Goal: Information Seeking & Learning: Check status

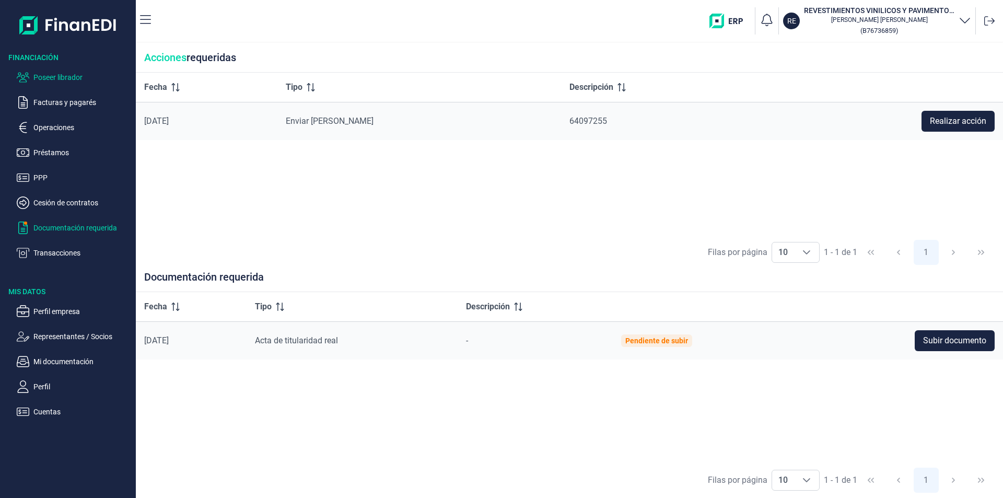
click at [65, 77] on p "Poseer librador" at bounding box center [82, 77] width 98 height 13
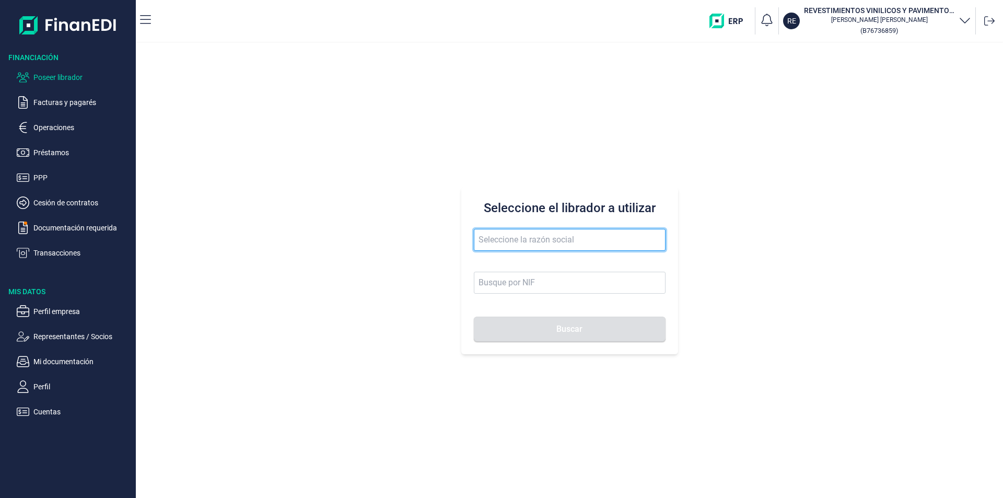
click at [494, 236] on input "text" at bounding box center [570, 240] width 192 height 22
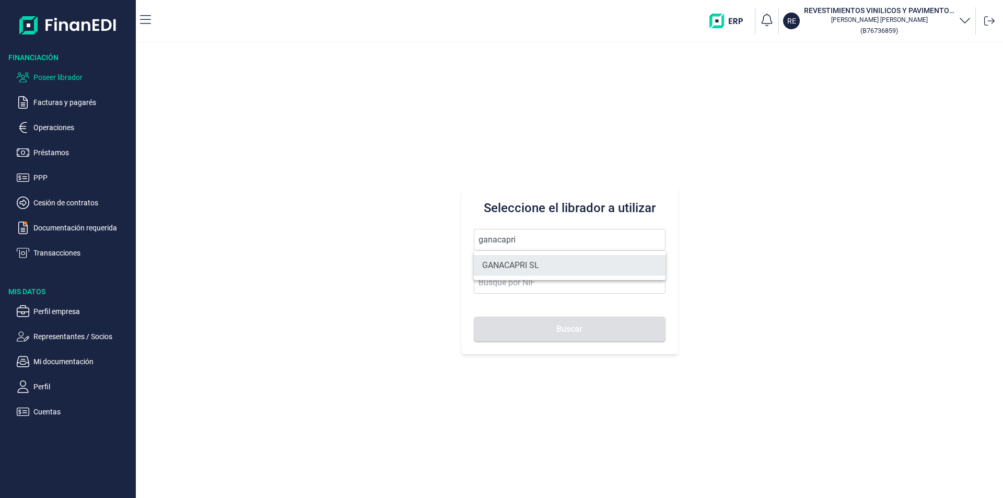
click at [538, 262] on li "GANACAPRI SL" at bounding box center [570, 265] width 192 height 21
type input "GANACAPRI SL"
type input "B19676709"
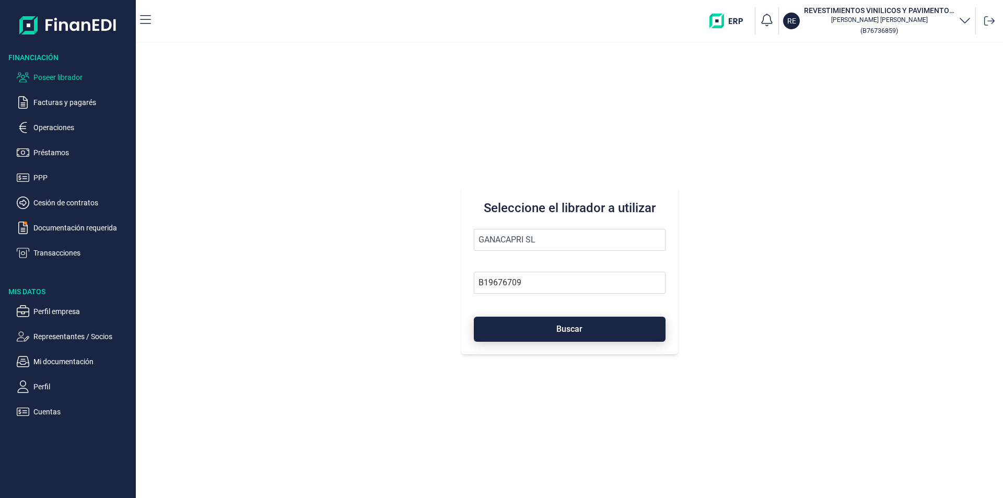
click at [549, 330] on button "Buscar" at bounding box center [570, 329] width 192 height 25
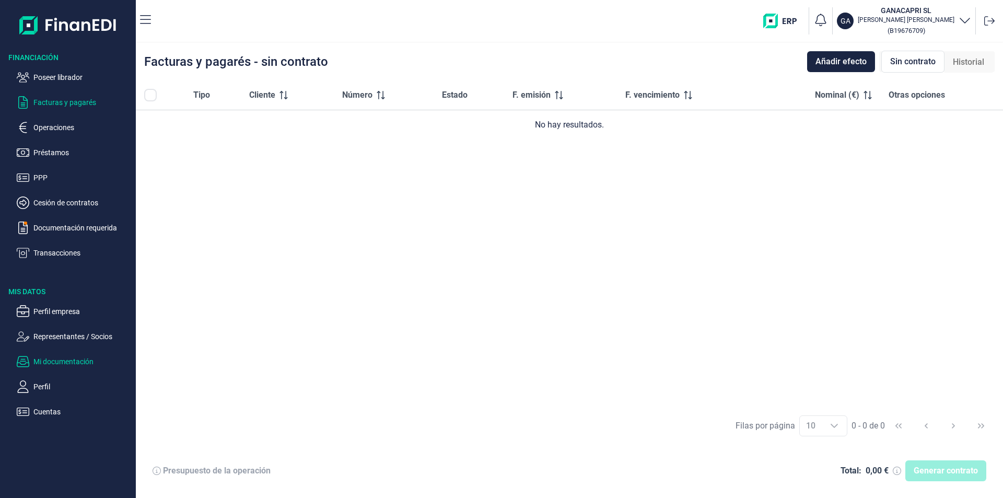
click at [59, 365] on p "Mi documentación" at bounding box center [82, 361] width 98 height 13
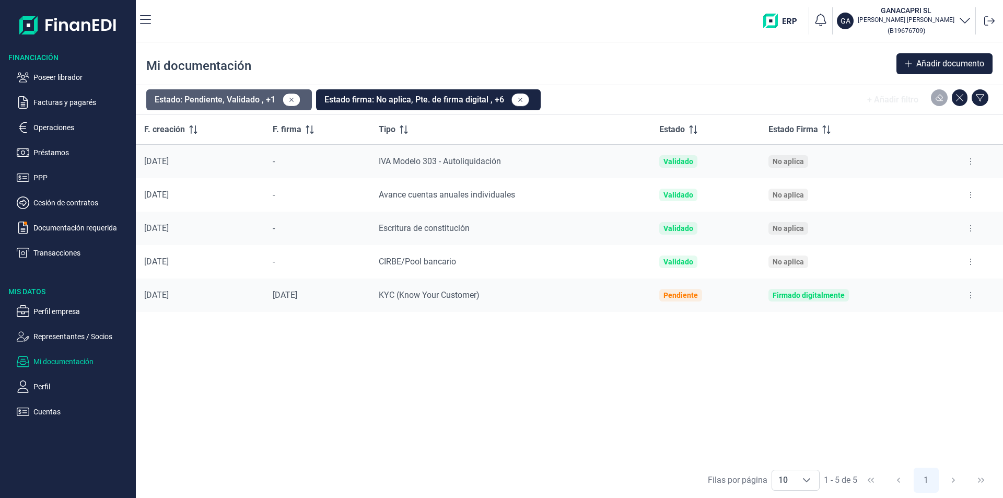
click at [250, 100] on button "Estado: Pendiente, Validado , +1" at bounding box center [229, 99] width 166 height 21
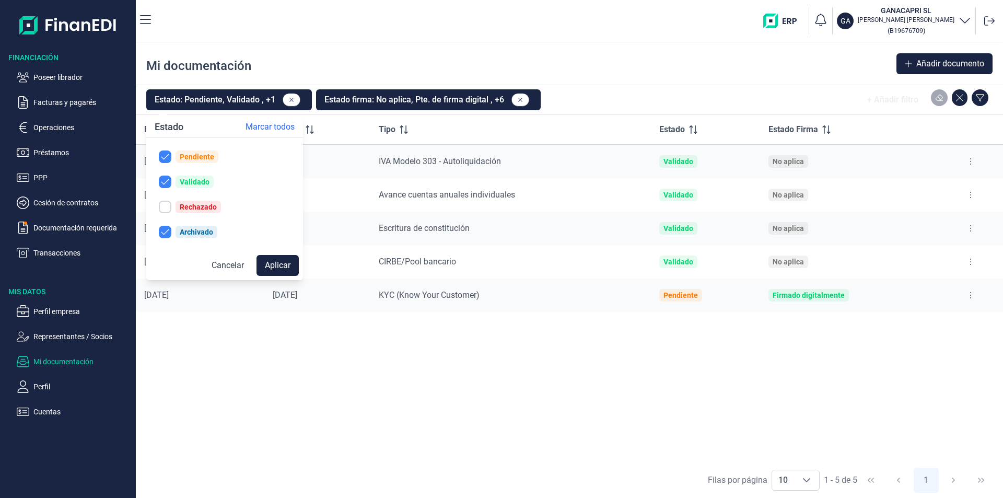
click at [188, 204] on div "Rechazado" at bounding box center [198, 207] width 37 height 8
checkbox input "true"
click at [273, 260] on button "Aplicar" at bounding box center [278, 265] width 42 height 21
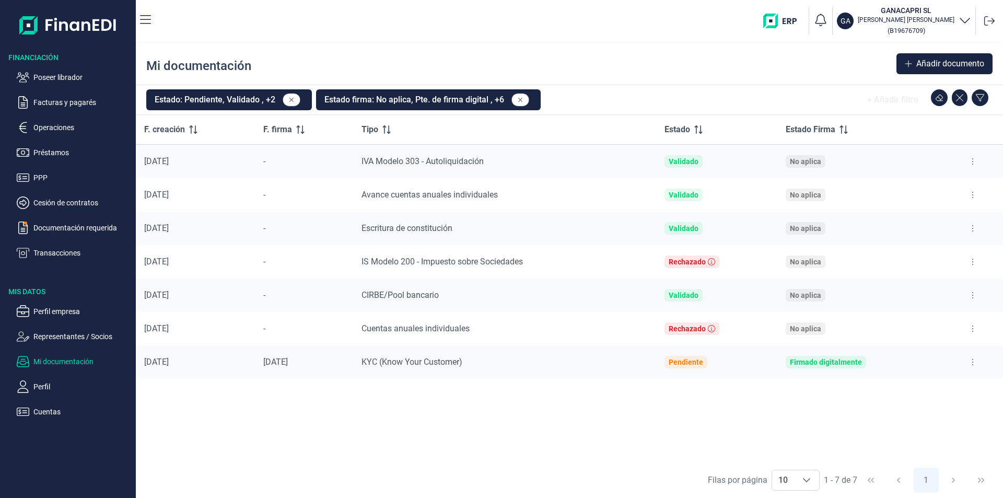
click at [975, 261] on button at bounding box center [972, 261] width 19 height 17
click at [933, 288] on span "Ver documento" at bounding box center [909, 288] width 50 height 10
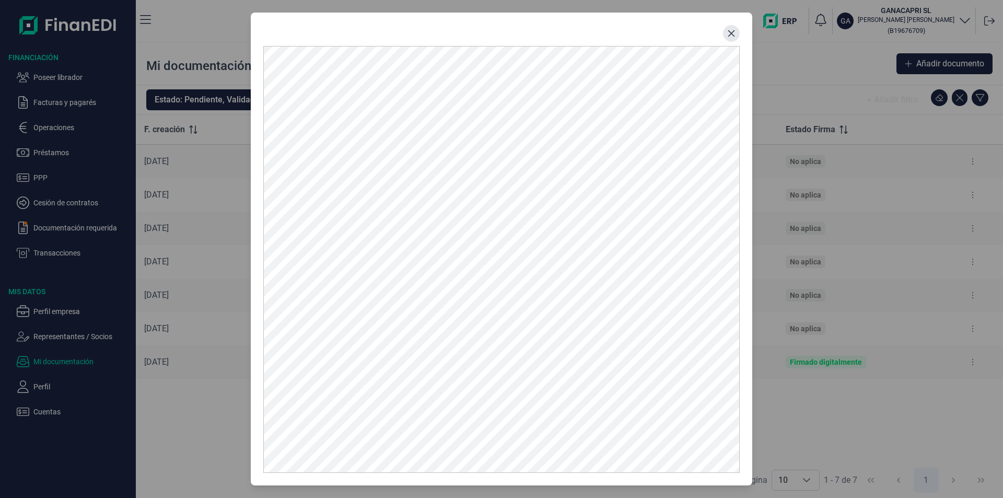
click at [731, 30] on icon "Close" at bounding box center [731, 33] width 8 height 8
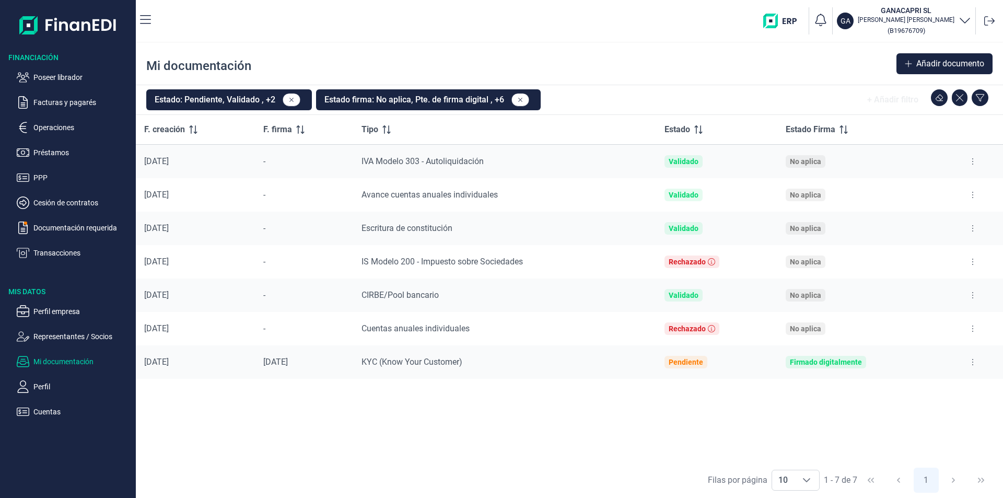
click at [973, 259] on icon at bounding box center [972, 262] width 1 height 6
click at [918, 305] on span "Reenviar estado documento" at bounding box center [928, 306] width 91 height 10
click at [975, 261] on button at bounding box center [972, 261] width 19 height 17
click at [929, 288] on span "Ver documento" at bounding box center [909, 288] width 50 height 10
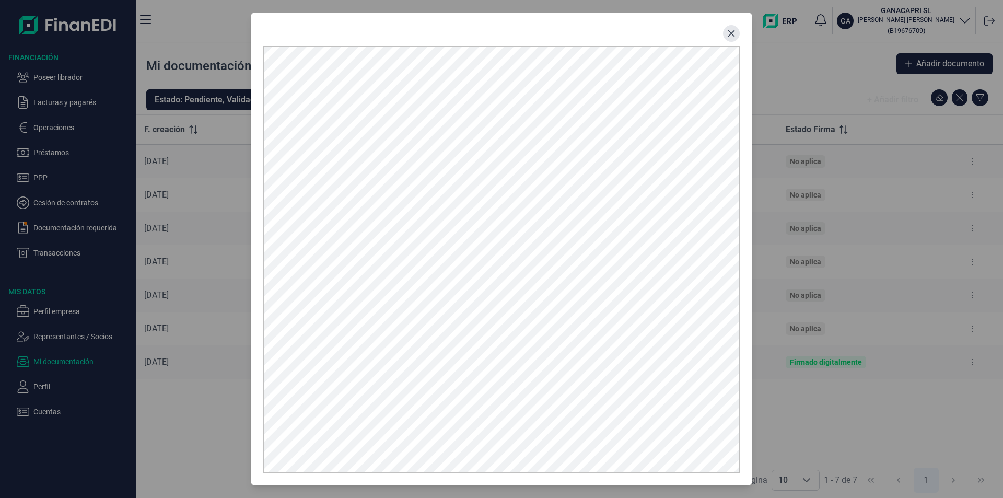
click at [733, 29] on icon "Close" at bounding box center [731, 33] width 8 height 8
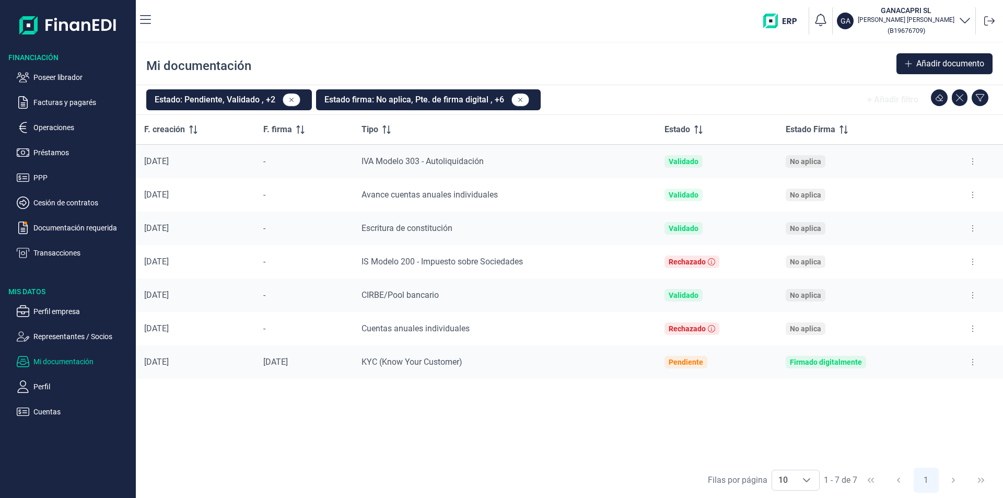
click at [971, 260] on button at bounding box center [972, 261] width 19 height 17
click at [925, 290] on span "Ver documento" at bounding box center [909, 288] width 50 height 10
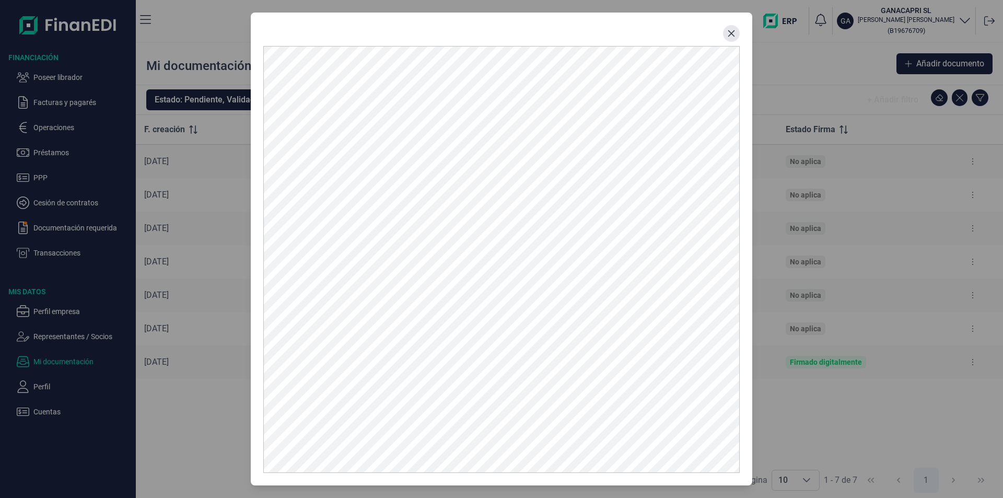
click at [736, 36] on button "Close" at bounding box center [731, 33] width 17 height 17
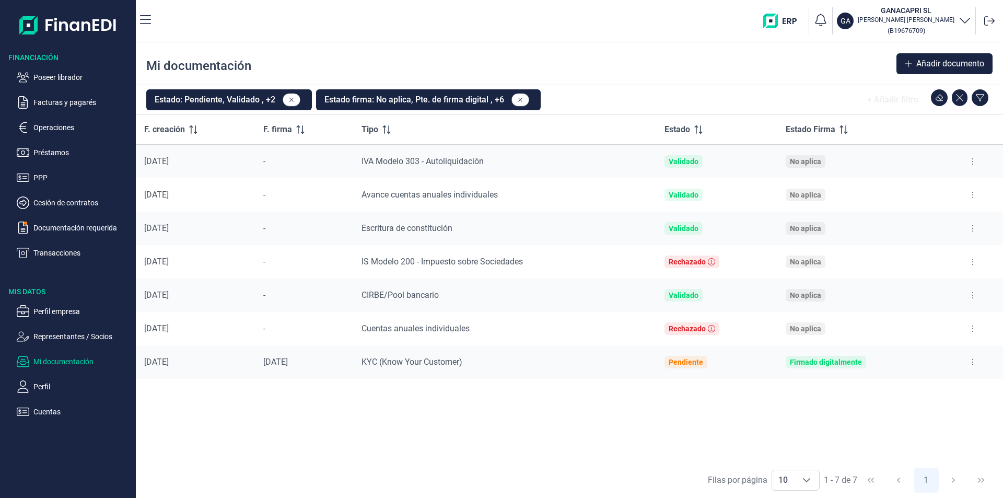
click at [52, 315] on p "Perfil empresa" at bounding box center [82, 311] width 98 height 13
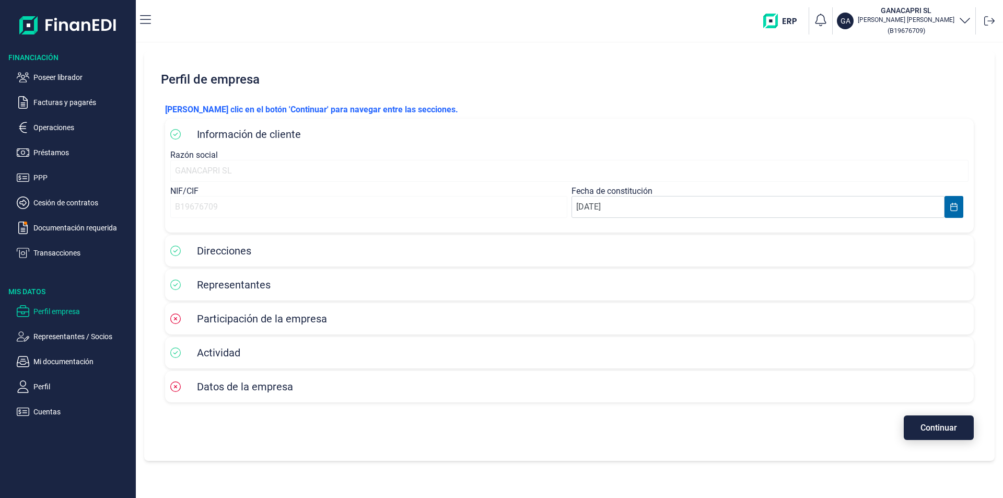
click at [932, 427] on span "Continuar" at bounding box center [939, 428] width 37 height 8
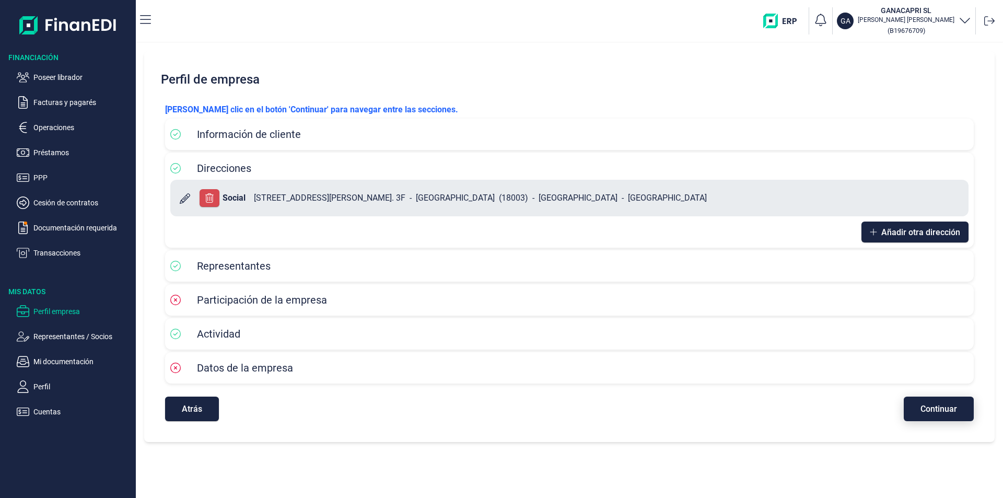
click at [938, 406] on span "Continuar" at bounding box center [939, 409] width 37 height 8
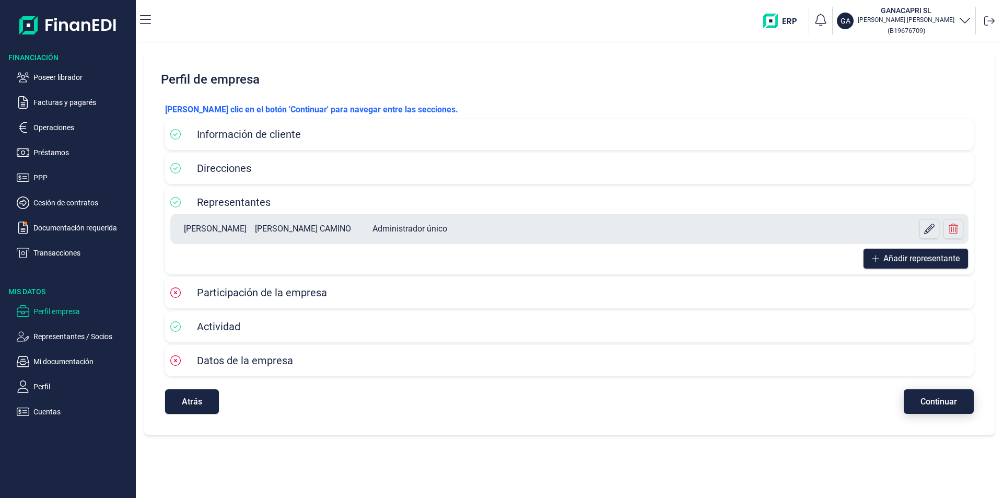
click at [935, 404] on span "Continuar" at bounding box center [939, 402] width 37 height 8
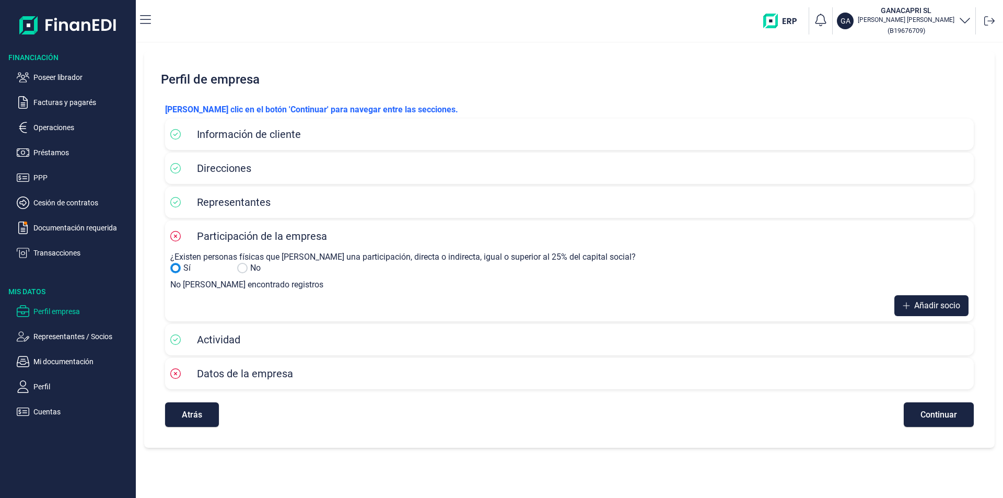
click at [178, 267] on input "No" at bounding box center [175, 268] width 10 height 10
click at [242, 266] on input "Sí" at bounding box center [242, 268] width 10 height 10
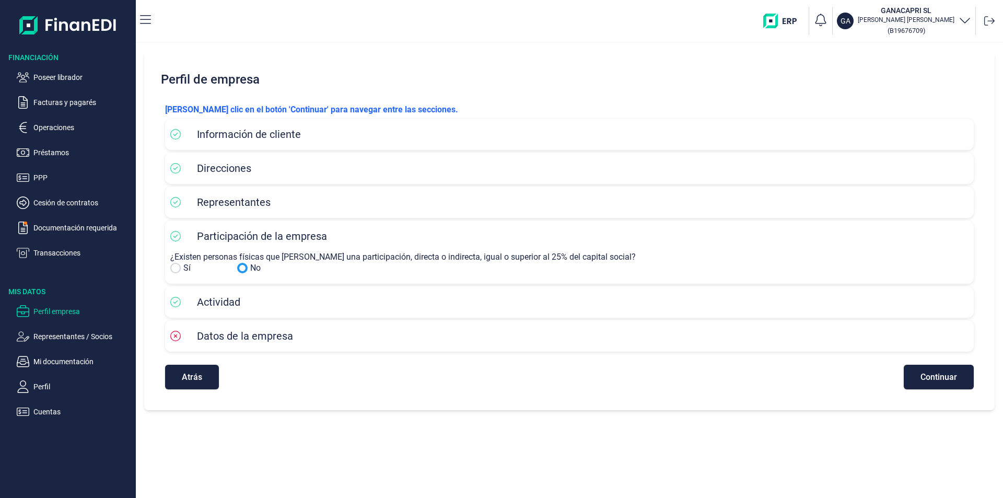
click at [169, 267] on div "Participación de la empresa ¿Existen personas físicas que [PERSON_NAME] una par…" at bounding box center [569, 251] width 809 height 63
click at [176, 267] on input "No" at bounding box center [175, 268] width 10 height 10
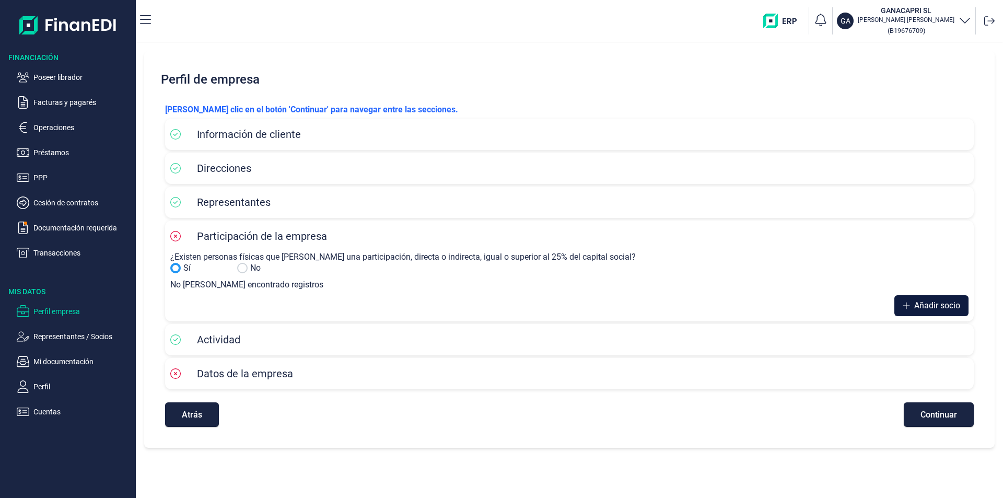
click at [921, 306] on span "Añadir socio" at bounding box center [937, 305] width 46 height 13
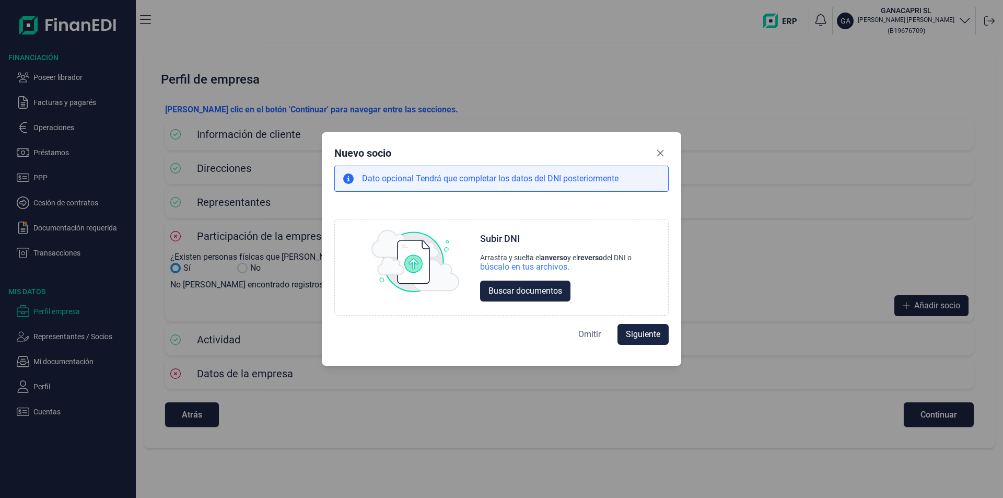
click at [598, 334] on span "Omitir" at bounding box center [589, 334] width 22 height 13
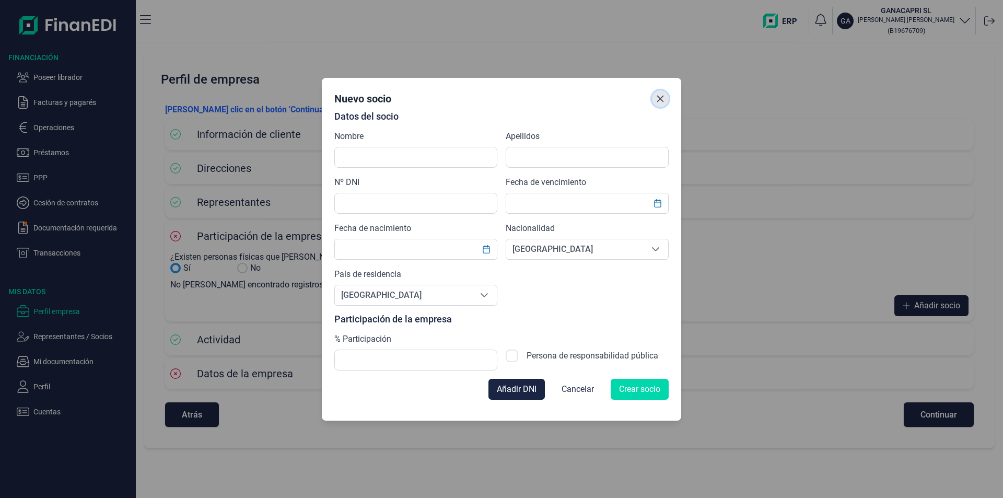
click at [657, 98] on icon "Close" at bounding box center [660, 99] width 8 height 8
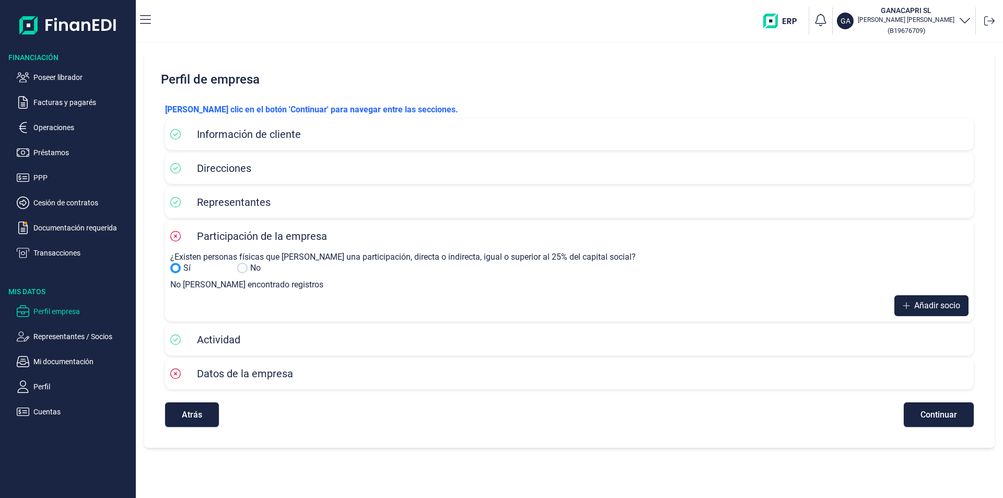
click at [189, 418] on span "Atrás" at bounding box center [192, 415] width 20 height 8
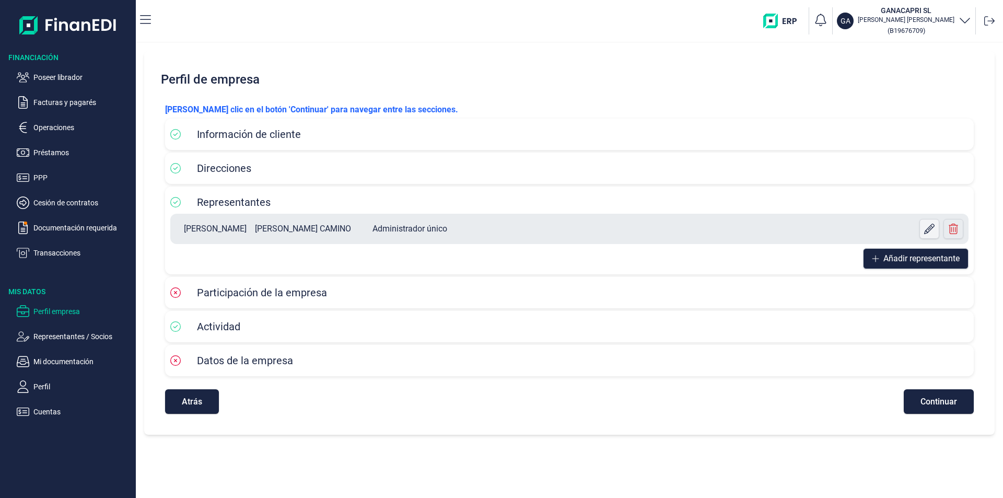
click at [928, 227] on icon at bounding box center [929, 229] width 10 height 10
select select "ES"
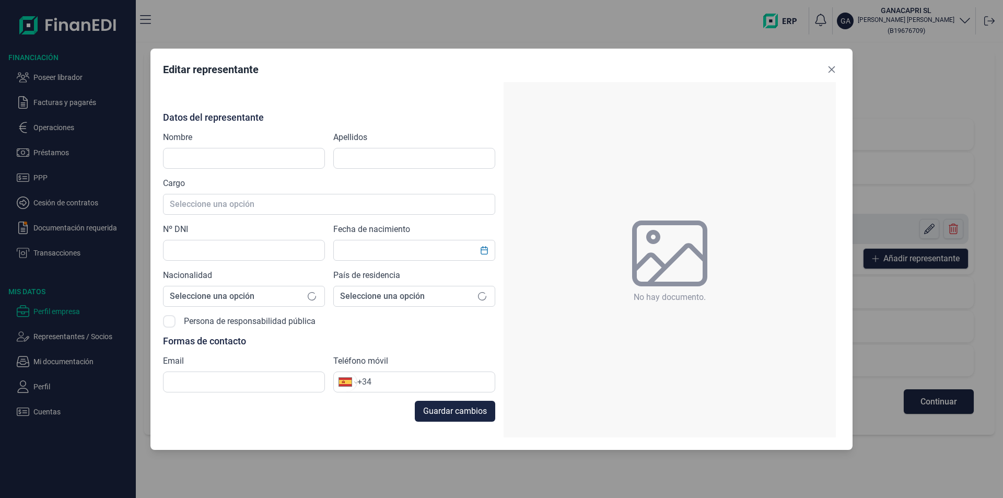
type input "[PERSON_NAME]"
type input "[PERSON_NAME] CAMINO"
type input "77324122P"
type input "[EMAIL_ADDRESS][DOMAIN_NAME]"
type input "[PHONE_NUMBER]"
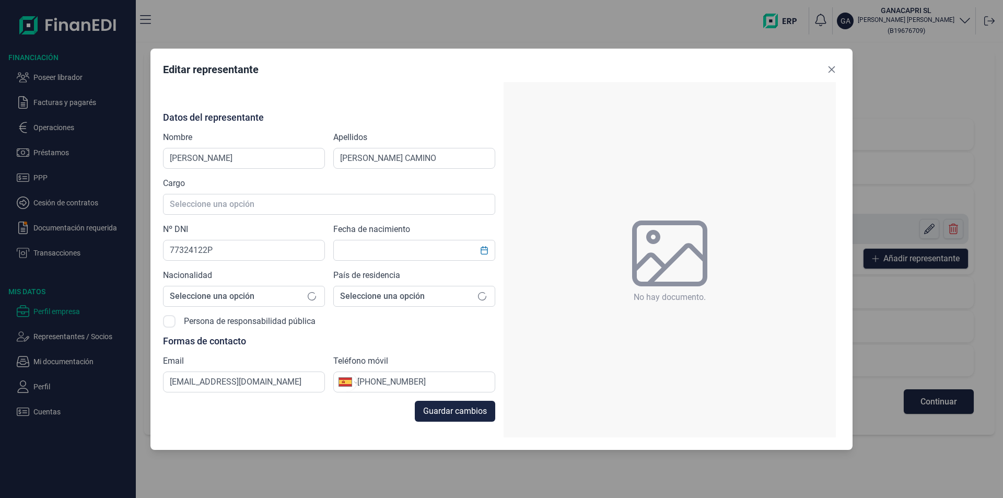
type input "[DATE]"
click at [65, 230] on div "Editar representante Datos del representante Nombre [PERSON_NAME] Apellidos [PE…" at bounding box center [501, 249] width 1003 height 498
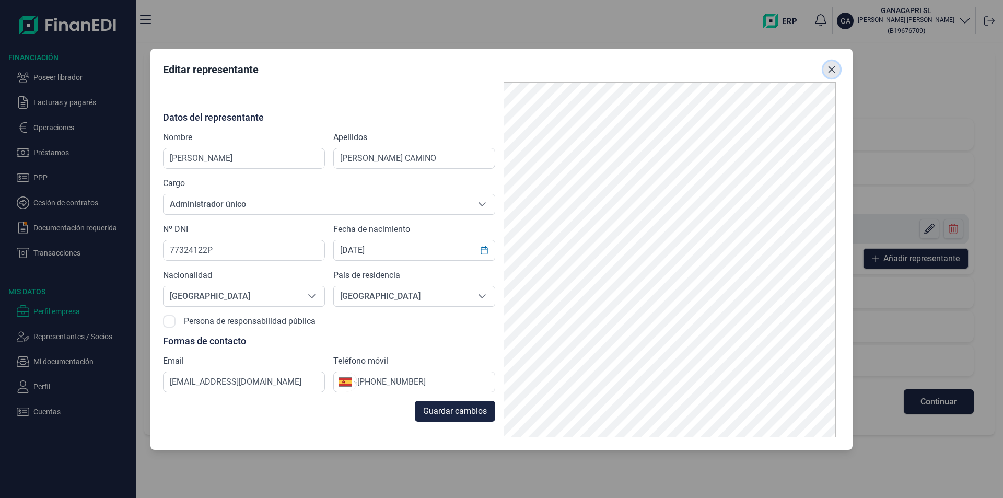
click at [834, 66] on icon "Close" at bounding box center [832, 69] width 7 height 7
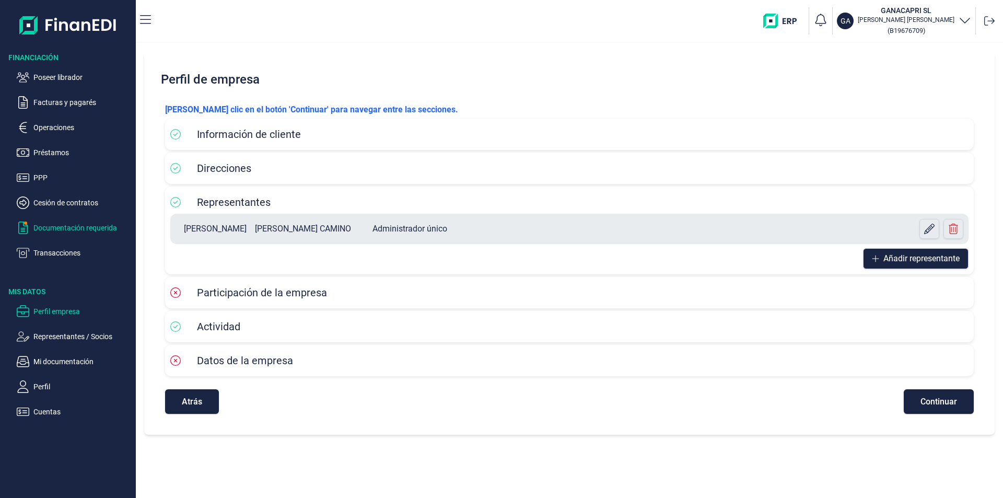
click at [77, 227] on p "Documentación requerida" at bounding box center [82, 228] width 98 height 13
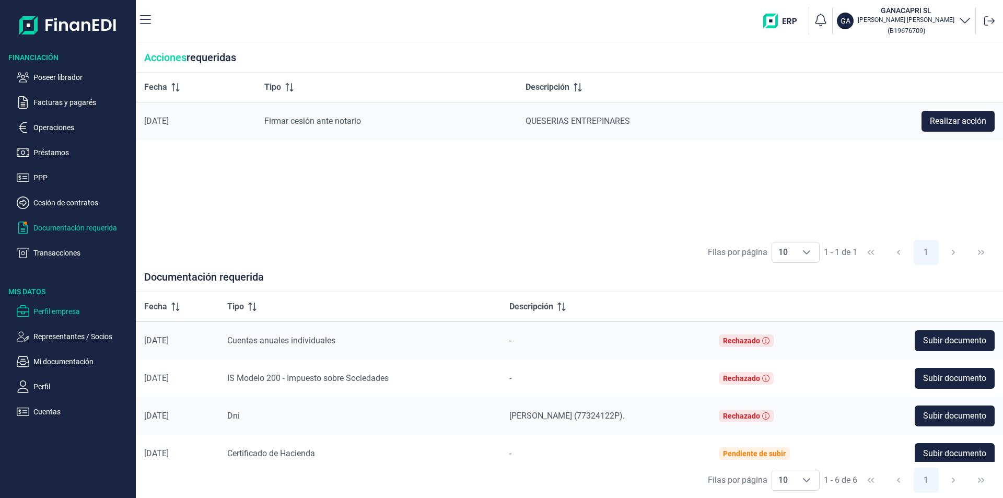
click at [60, 309] on p "Perfil empresa" at bounding box center [82, 311] width 98 height 13
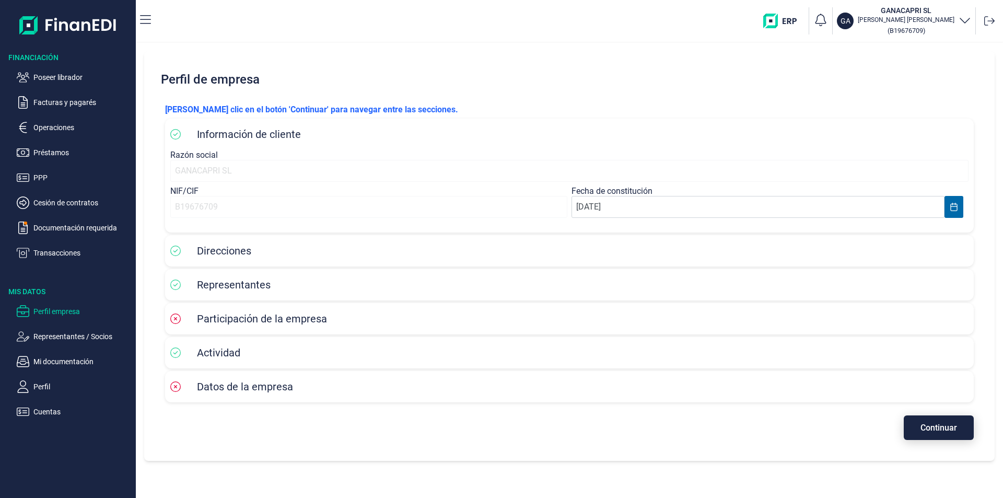
click at [936, 425] on span "Continuar" at bounding box center [939, 428] width 37 height 8
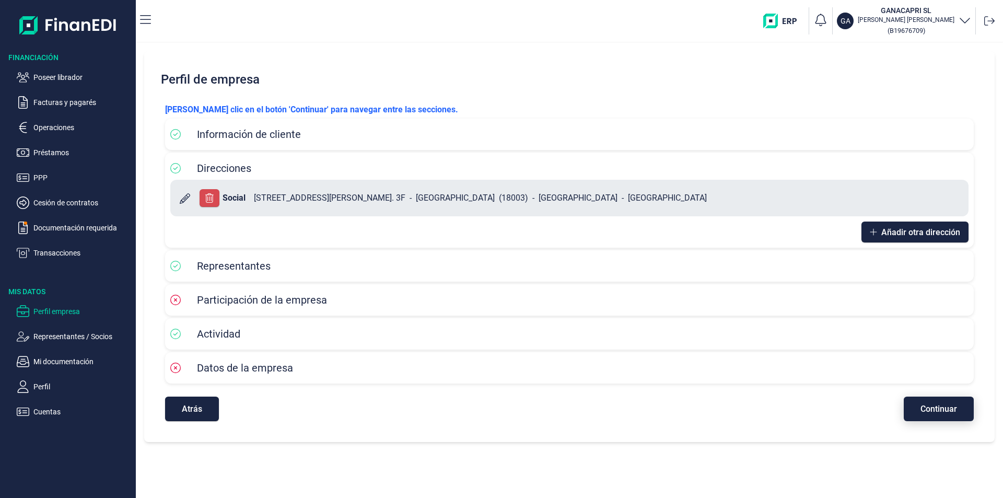
click at [941, 410] on span "Continuar" at bounding box center [939, 409] width 37 height 8
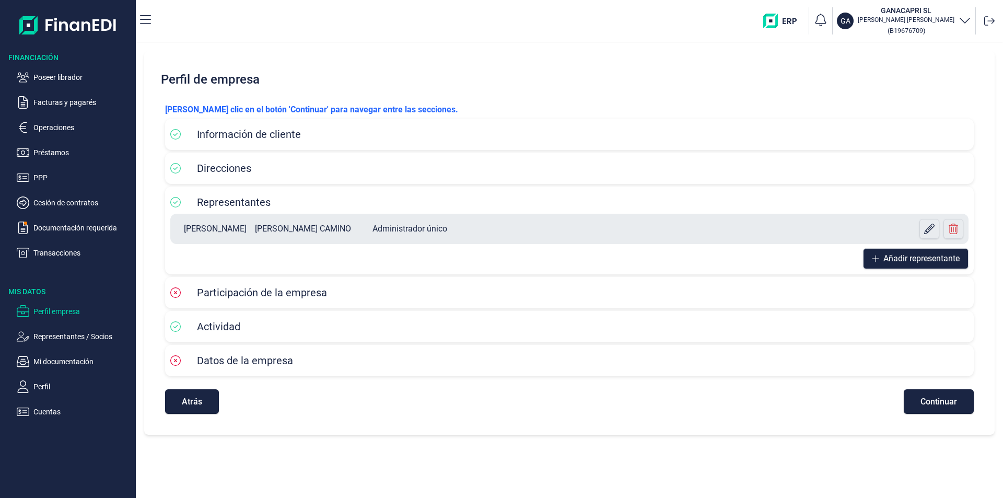
click at [941, 408] on button "Continuar" at bounding box center [939, 401] width 70 height 25
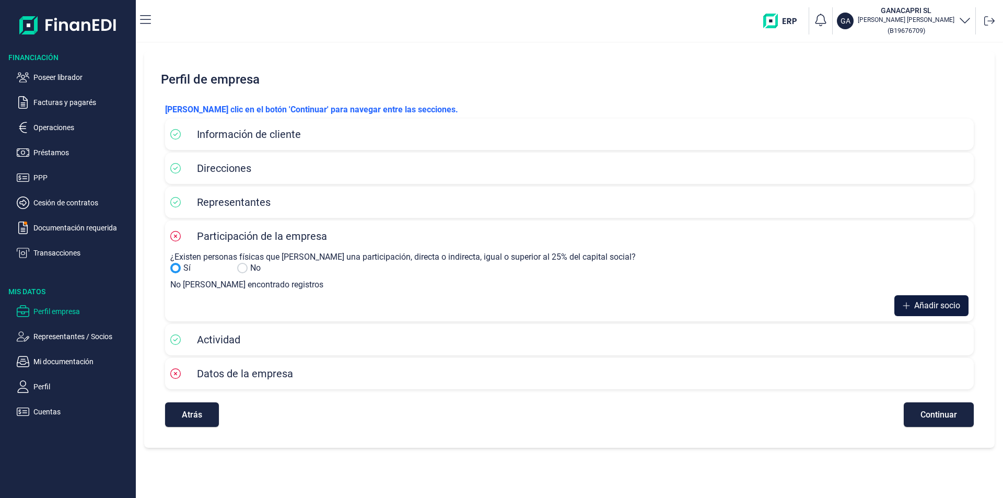
click at [931, 309] on span "Añadir socio" at bounding box center [937, 305] width 46 height 13
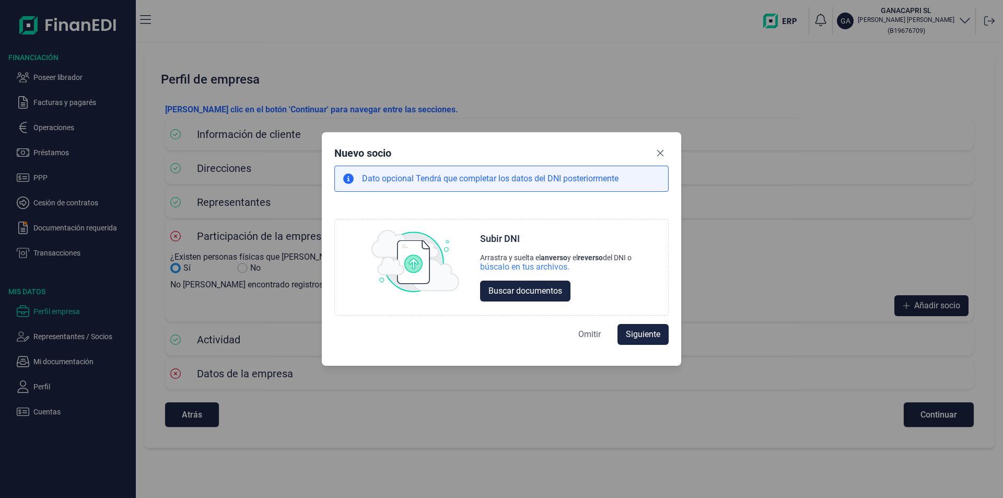
click at [597, 332] on span "Omitir" at bounding box center [589, 334] width 22 height 13
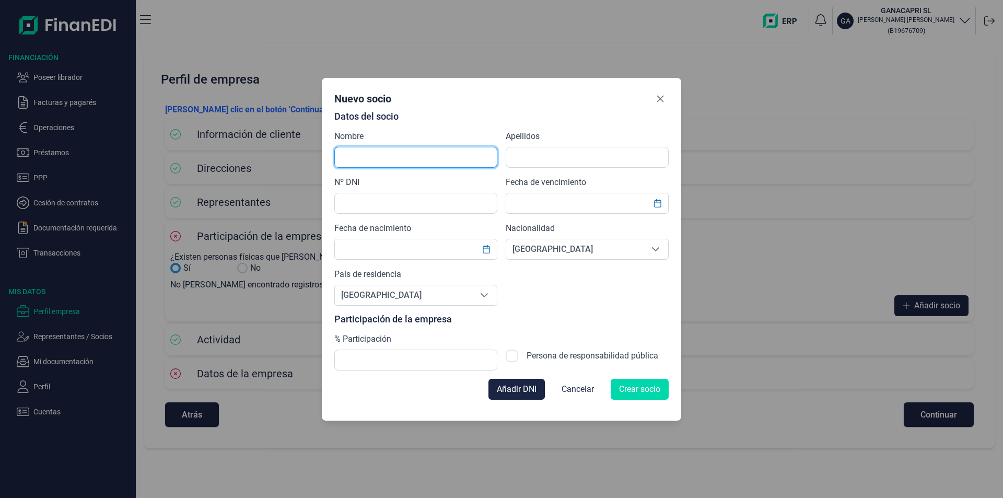
click at [376, 159] on input "text" at bounding box center [415, 157] width 163 height 21
type input "c"
type input "[PERSON_NAME]"
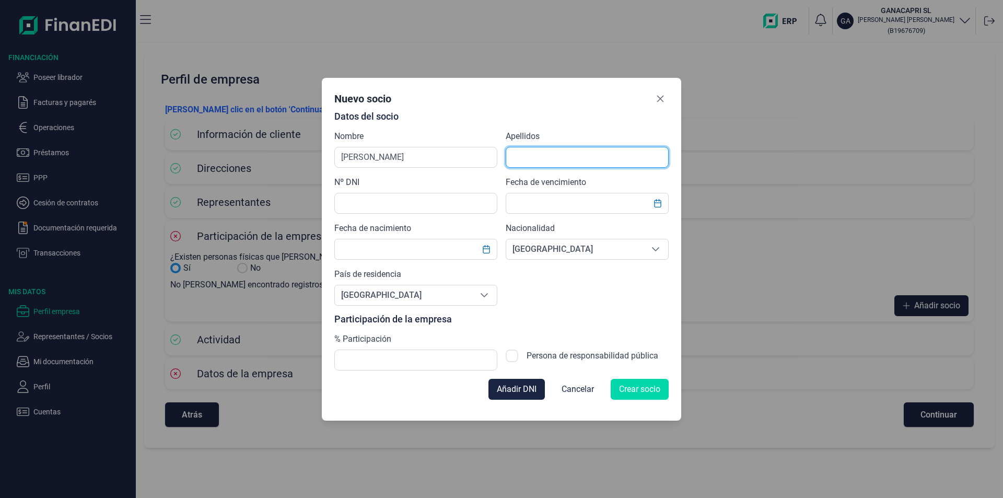
click at [543, 155] on input "text" at bounding box center [587, 157] width 163 height 21
type input "[PERSON_NAME] CAMINO"
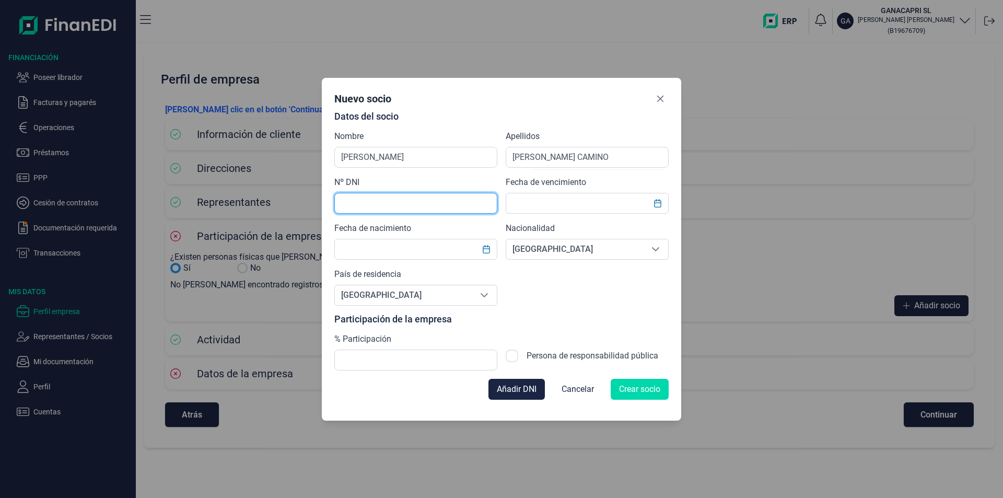
click at [356, 199] on input "text" at bounding box center [415, 203] width 163 height 21
type input "77324122P"
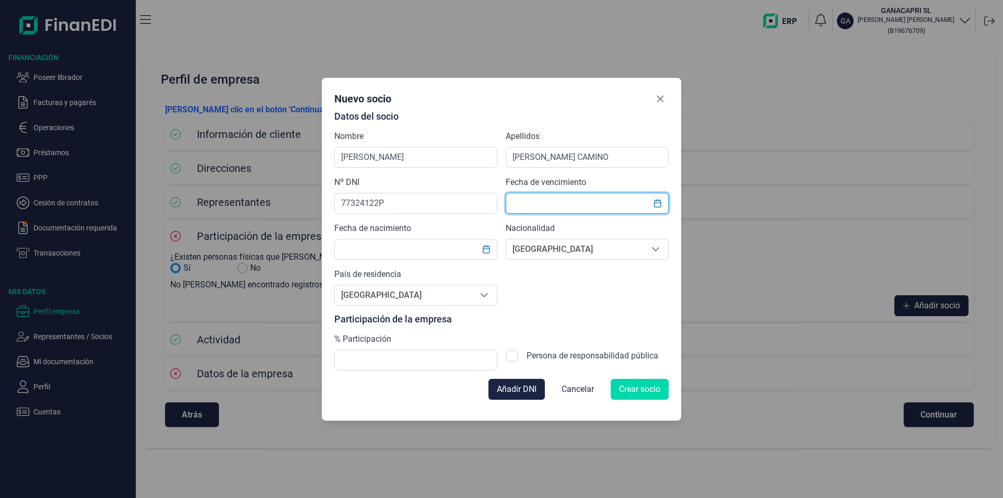
click at [555, 206] on input "text" at bounding box center [587, 203] width 163 height 21
type input "[DATE]"
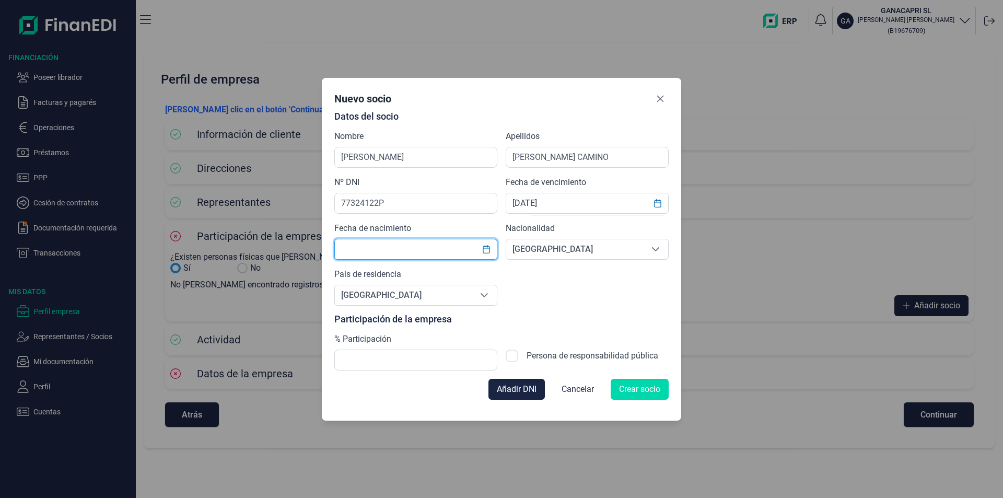
click at [374, 248] on input "text" at bounding box center [415, 249] width 163 height 21
type input "[DATE]"
click at [372, 354] on input "text" at bounding box center [415, 360] width 163 height 21
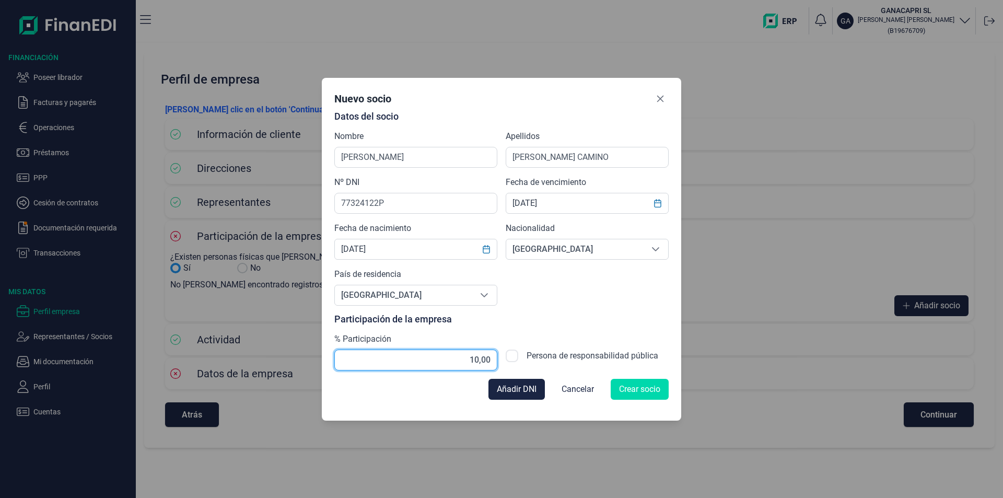
type input "100,00"
click at [641, 388] on span "Crear socio" at bounding box center [639, 389] width 41 height 13
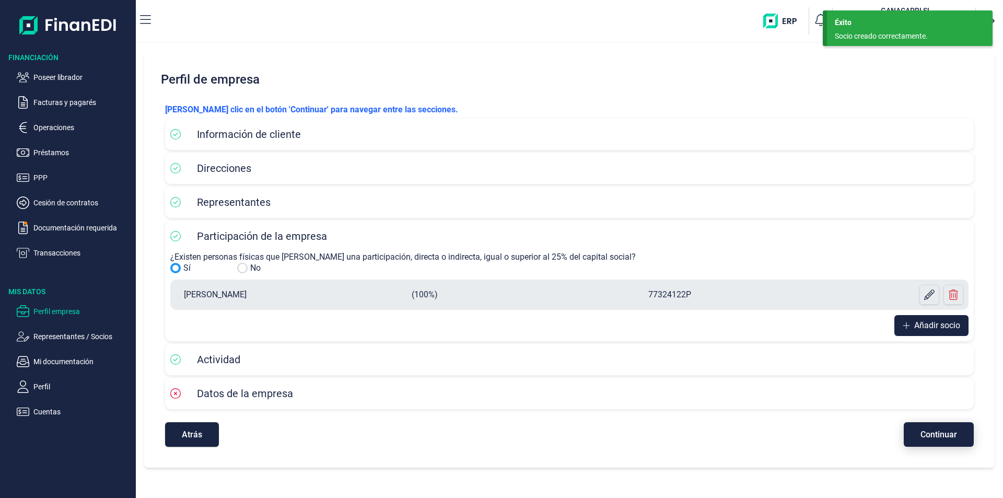
click at [933, 436] on span "Continuar" at bounding box center [939, 434] width 37 height 8
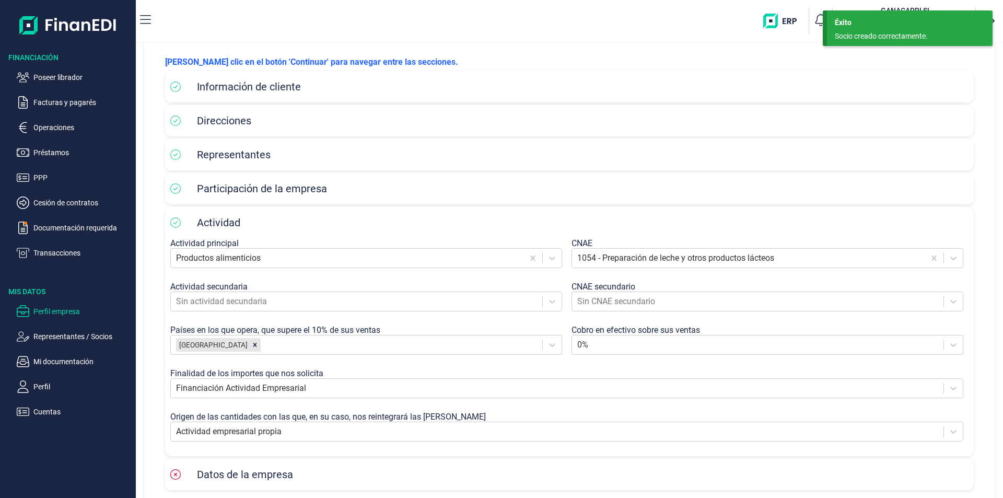
scroll to position [98, 0]
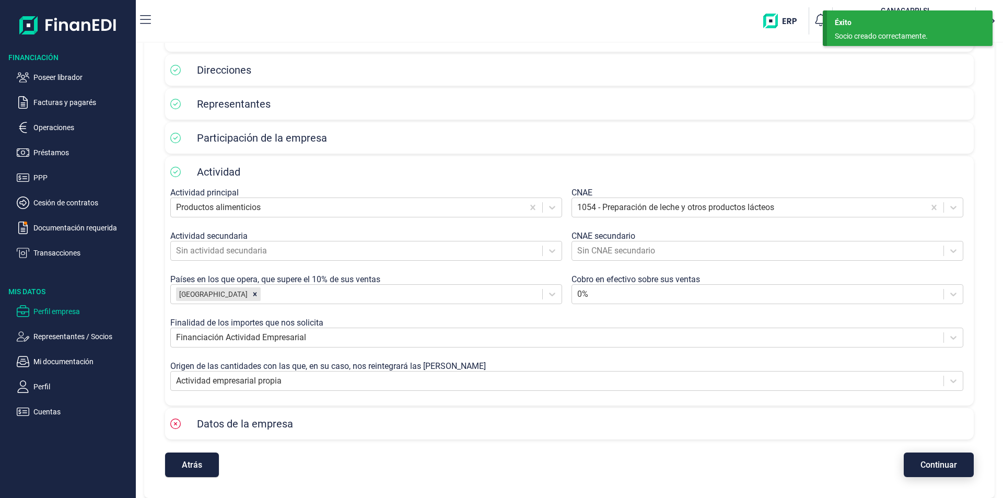
click at [925, 464] on span "Continuar" at bounding box center [939, 465] width 37 height 8
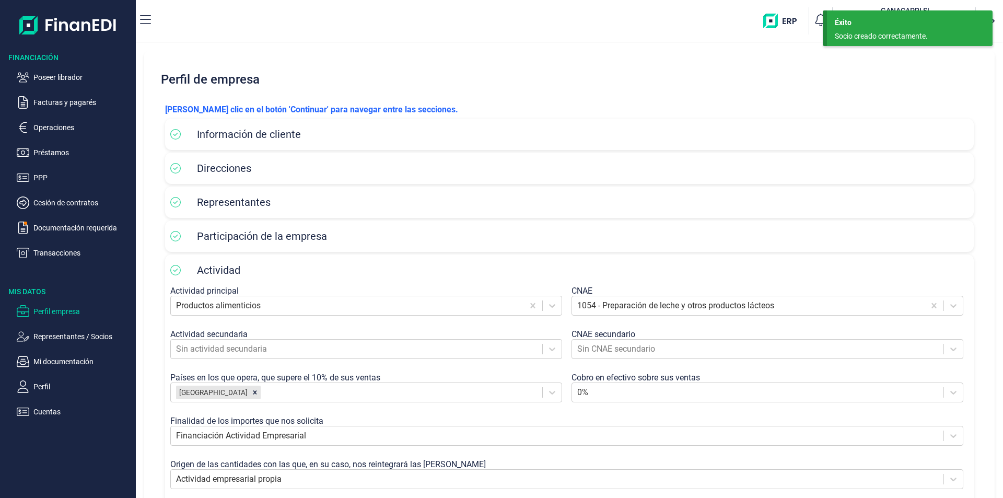
select select "ES"
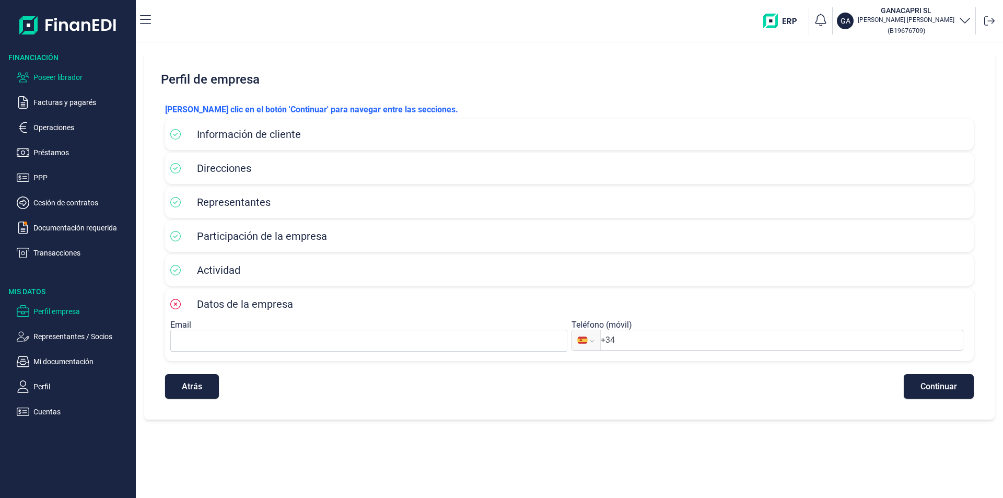
click at [75, 77] on p "Poseer librador" at bounding box center [82, 77] width 98 height 13
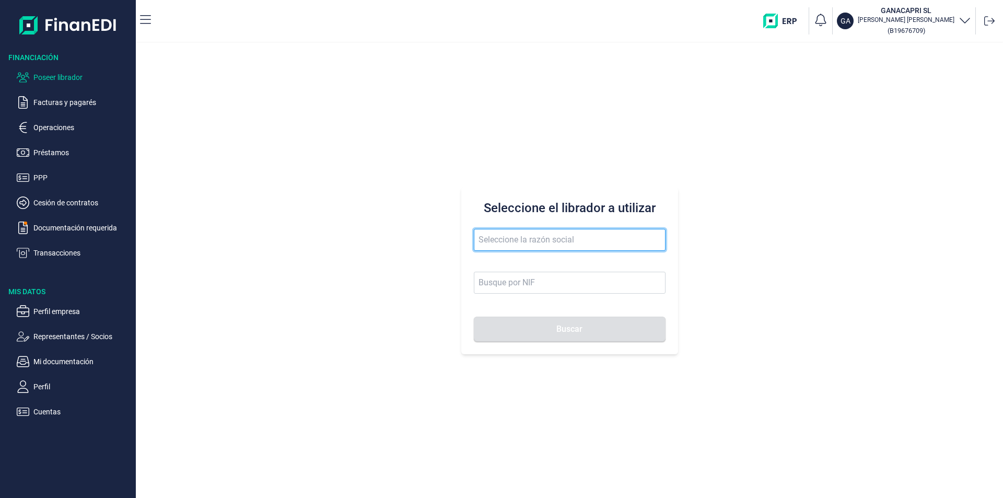
click at [485, 235] on input "text" at bounding box center [570, 240] width 192 height 22
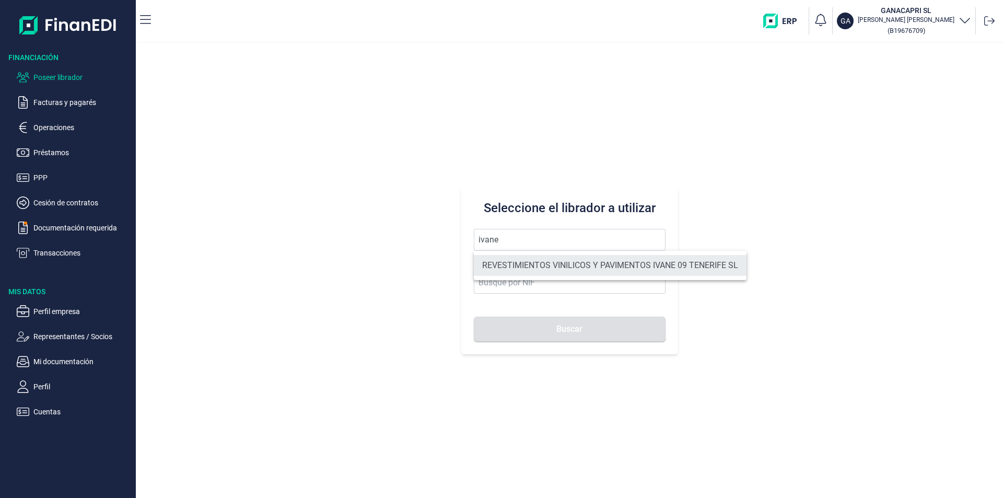
click at [565, 264] on li "REVESTIMIENTOS VINILICOS Y PAVIMENTOS IVANE 09 TENERIFE SL" at bounding box center [610, 265] width 273 height 21
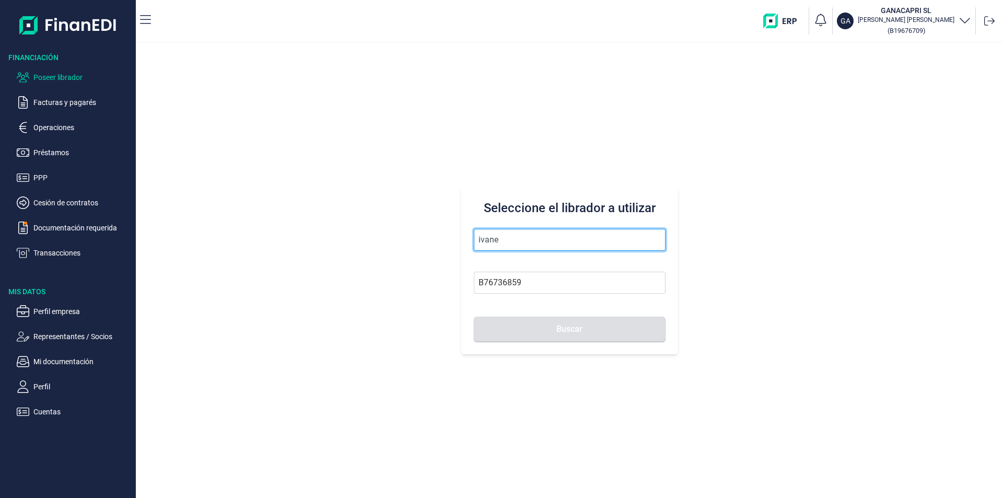
type input "REVESTIMIENTOS VINILICOS Y PAVIMENTOS IVANE 09 TENERIFE SL"
type input "B76736859"
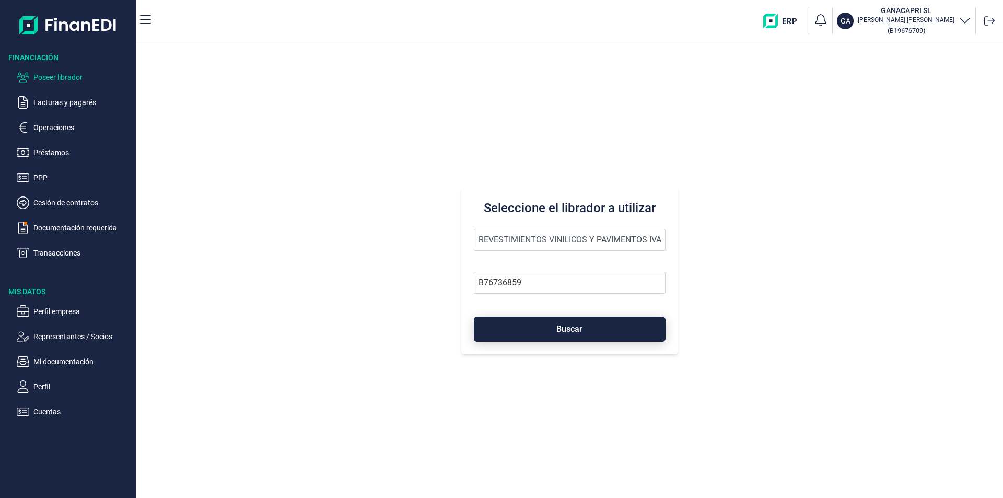
click at [558, 331] on span "Buscar" at bounding box center [569, 329] width 26 height 8
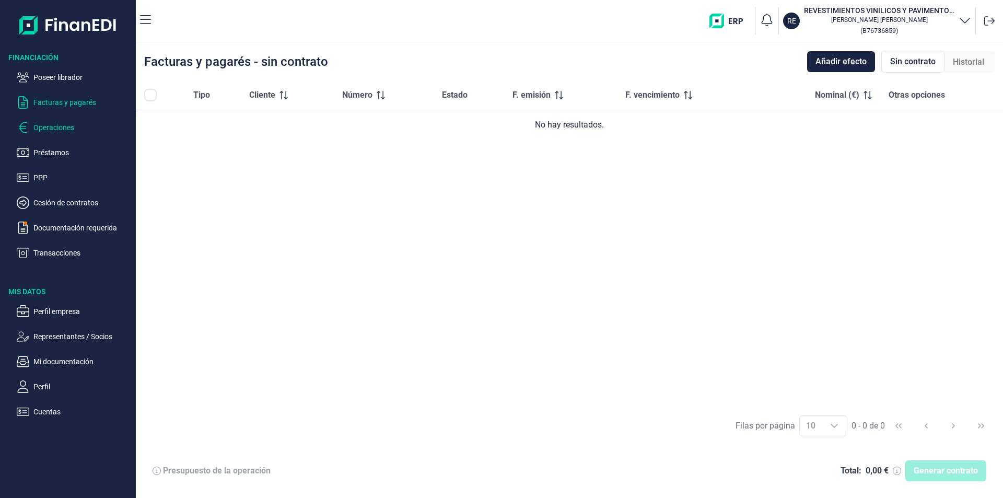
click at [58, 123] on p "Operaciones" at bounding box center [82, 127] width 98 height 13
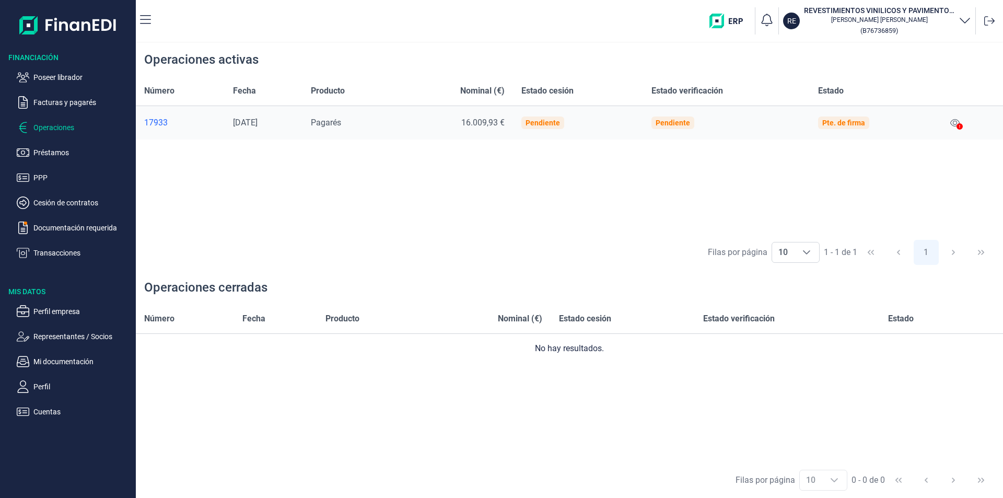
click at [960, 122] on div at bounding box center [960, 127] width 6 height 13
click at [958, 122] on icon at bounding box center [954, 123] width 9 height 8
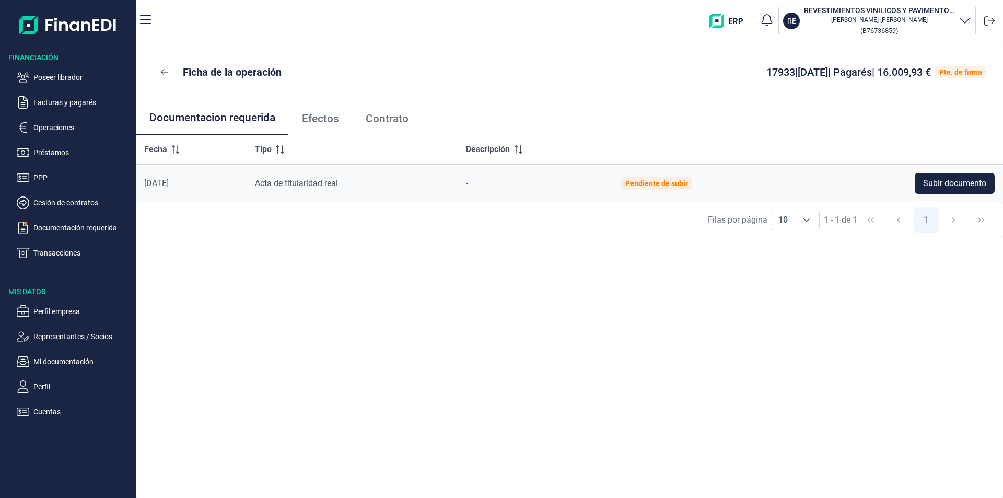
click at [334, 119] on span "Efectos" at bounding box center [320, 118] width 37 height 11
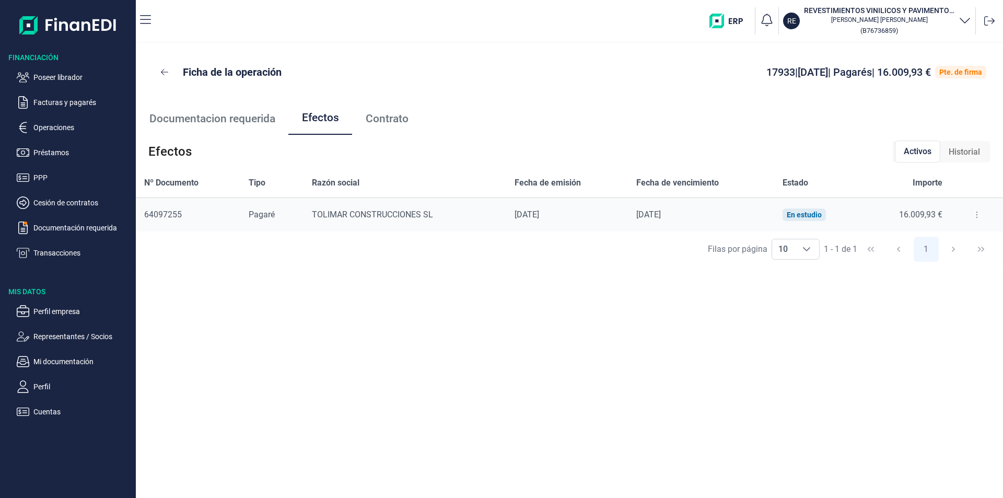
click at [941, 8] on h3 "REVESTIMIENTOS VINILICOS Y PAVIMENTOS IVANE 09 TENERIFE SL" at bounding box center [879, 10] width 150 height 10
click at [92, 224] on p "Documentación requerida" at bounding box center [82, 228] width 98 height 13
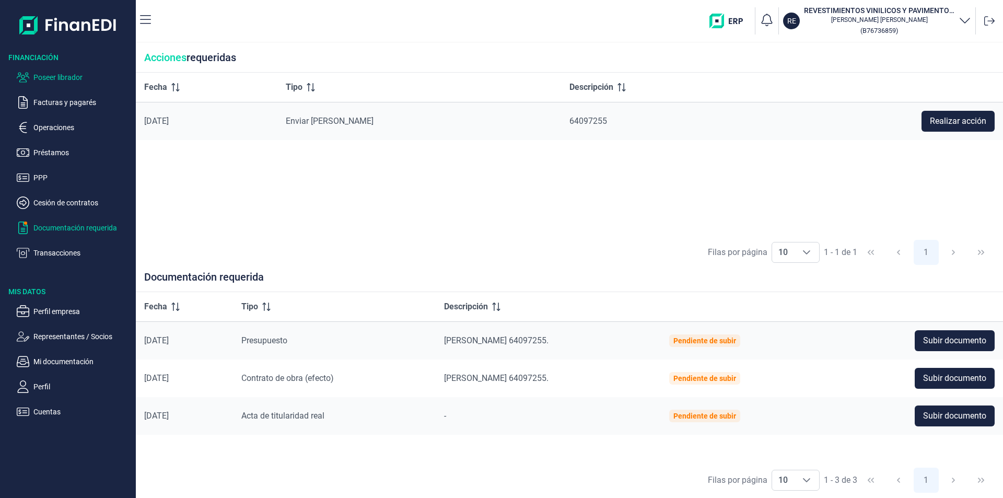
click at [66, 77] on p "Poseer librador" at bounding box center [82, 77] width 98 height 13
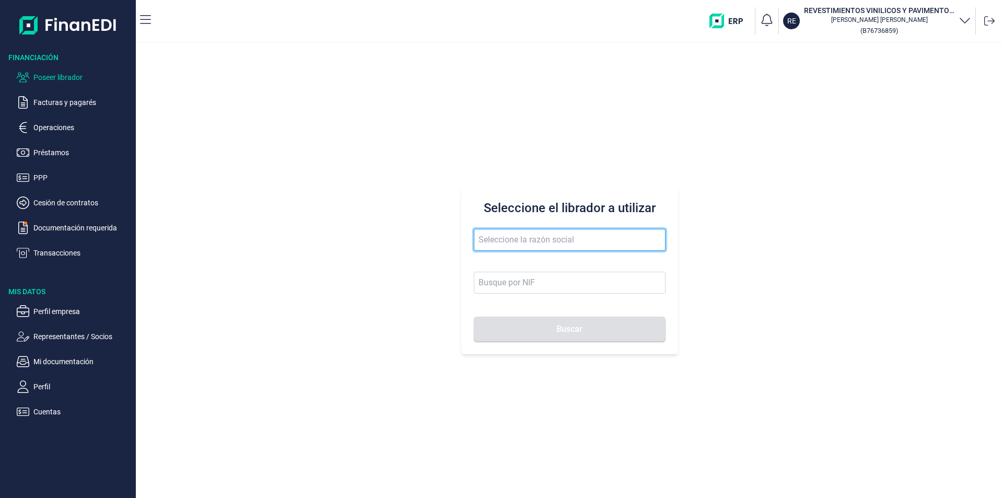
click at [501, 241] on input "text" at bounding box center [570, 240] width 192 height 22
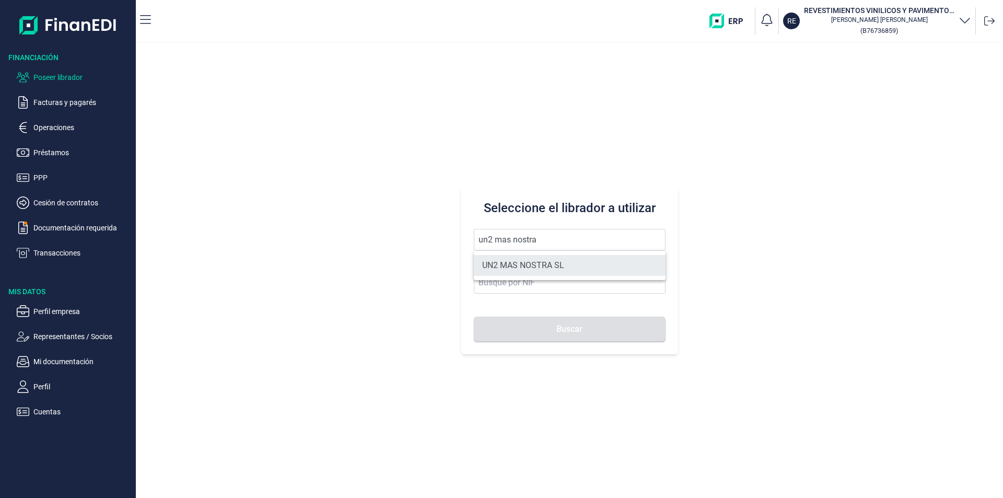
click at [516, 264] on li "UN2 MAS NOSTRA SL" at bounding box center [570, 265] width 192 height 21
type input "UN2 MAS NOSTRA SL"
type input "B19775030"
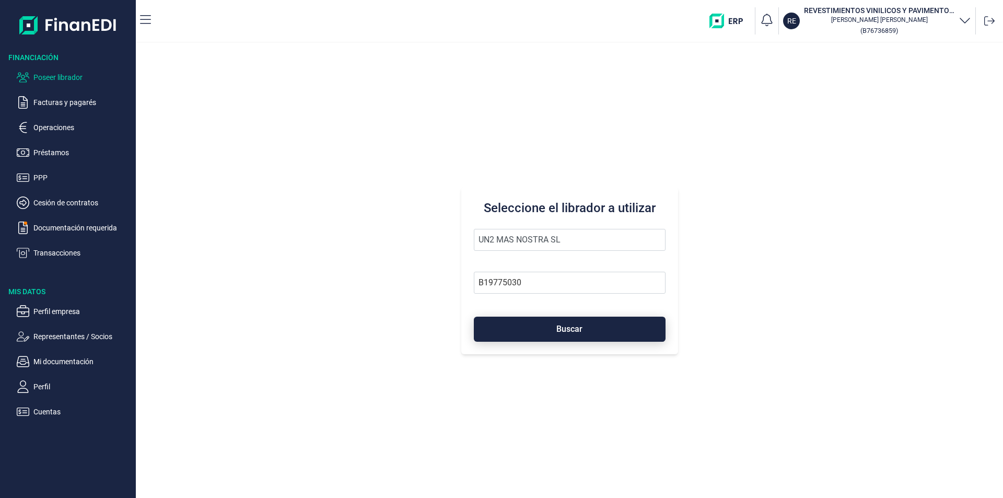
click at [553, 332] on button "Buscar" at bounding box center [570, 329] width 192 height 25
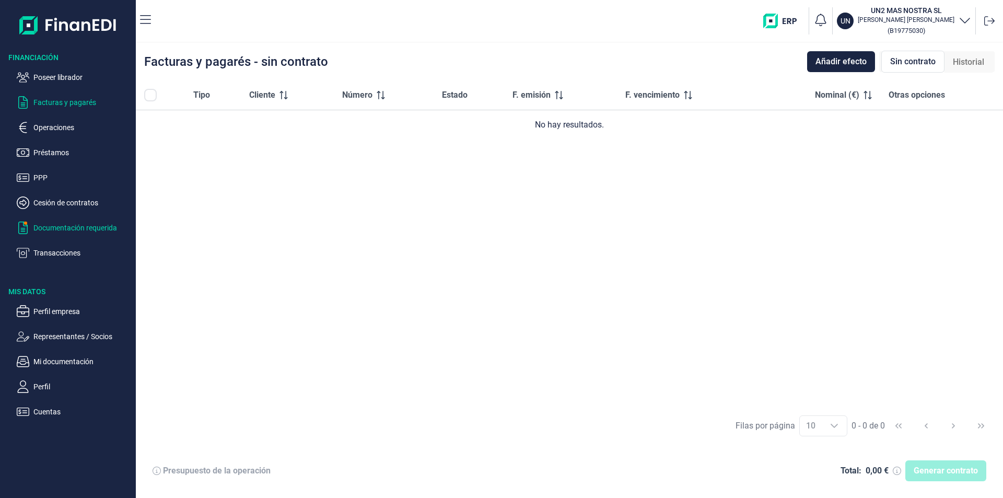
click at [85, 228] on p "Documentación requerida" at bounding box center [82, 228] width 98 height 13
